Goal: Information Seeking & Learning: Understand process/instructions

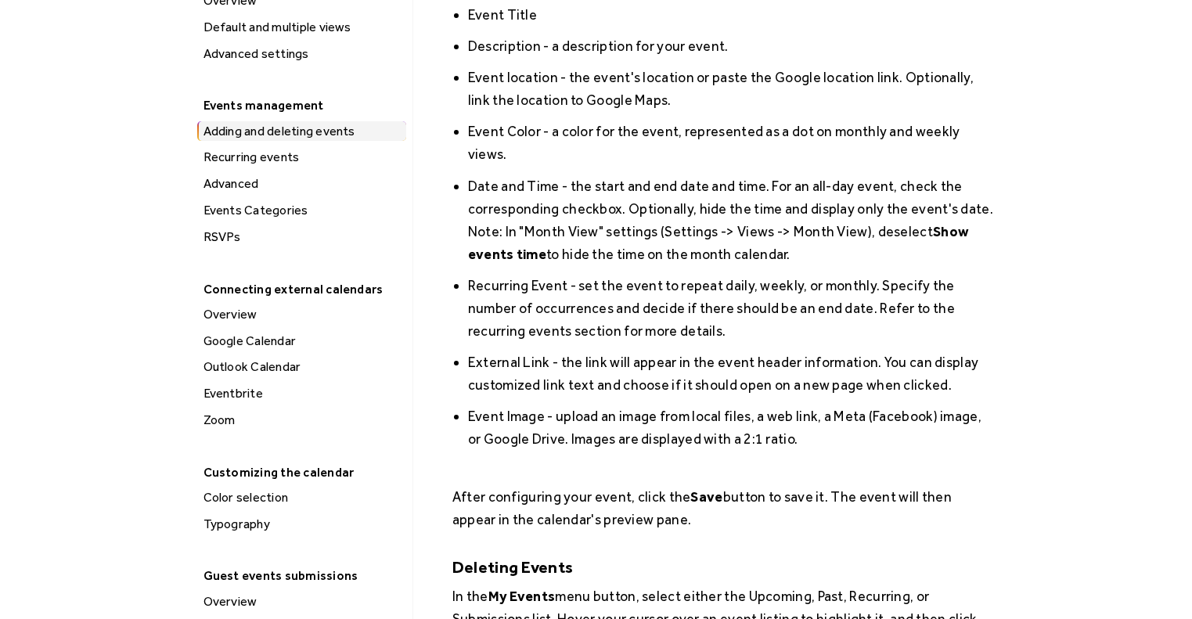
scroll to position [400, 0]
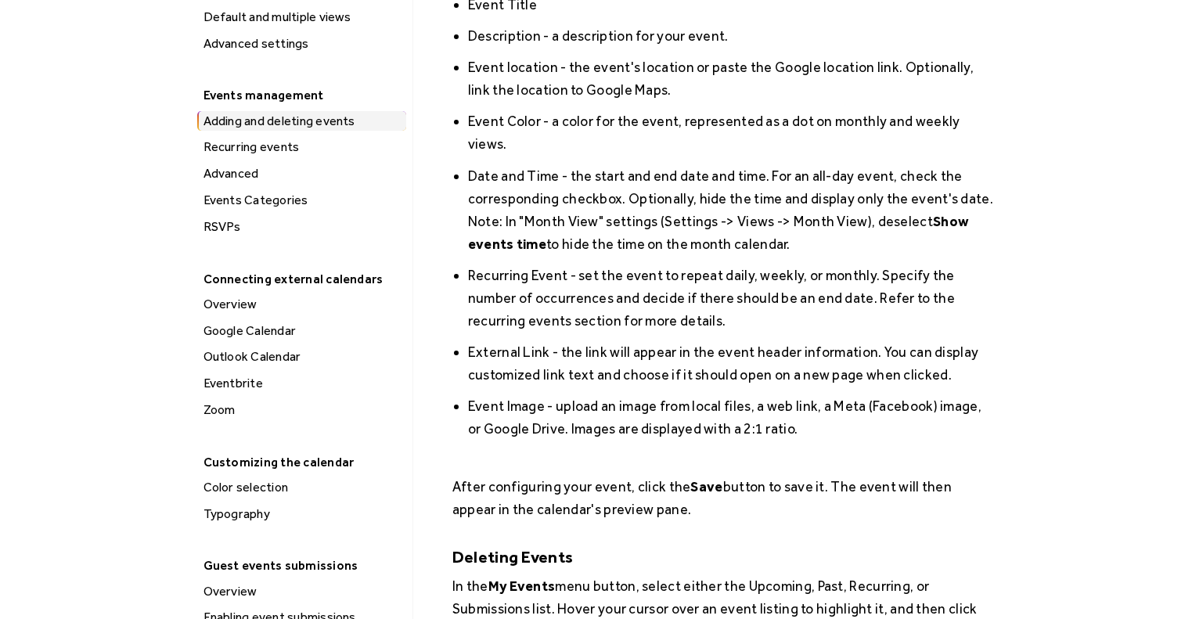
click at [299, 120] on div "Adding and deleting events" at bounding box center [302, 121] width 207 height 20
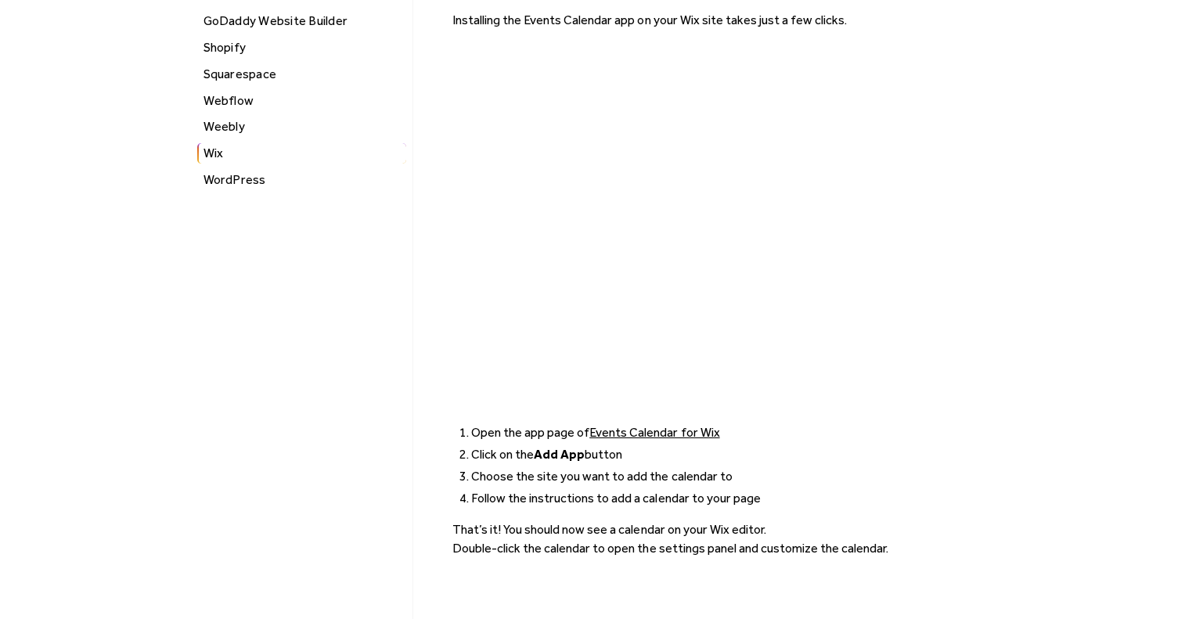
scroll to position [178, 0]
click at [634, 430] on link "Events Calendar for Wix" at bounding box center [654, 430] width 130 height 15
